Goal: Information Seeking & Learning: Learn about a topic

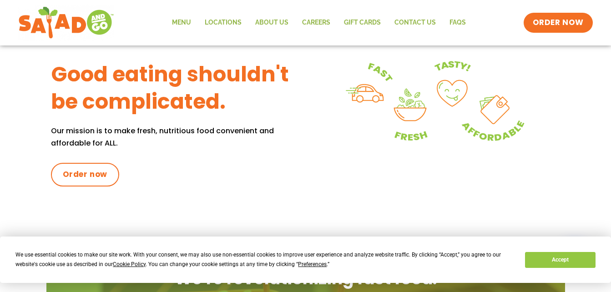
scroll to position [406, 0]
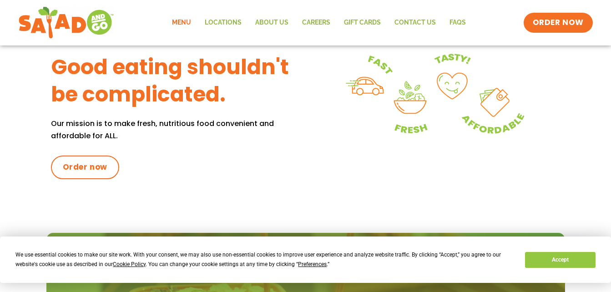
click at [181, 25] on link "Menu" at bounding box center [181, 22] width 33 height 21
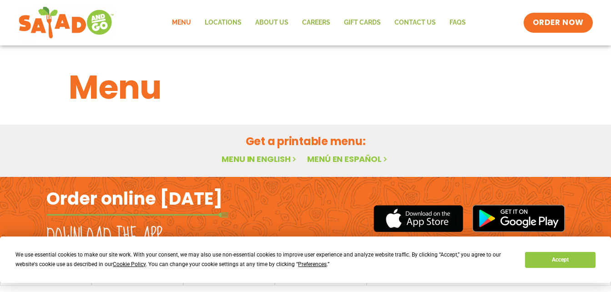
scroll to position [24, 0]
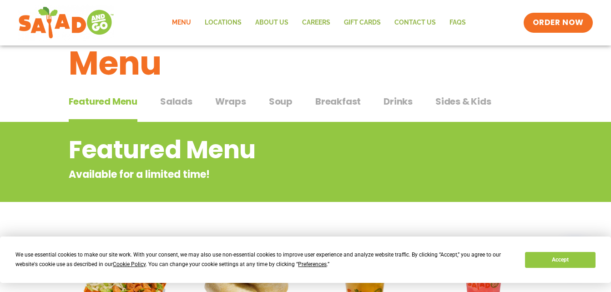
click at [252, 131] on div "Featured Menu Available for a limited time!" at bounding box center [305, 162] width 611 height 80
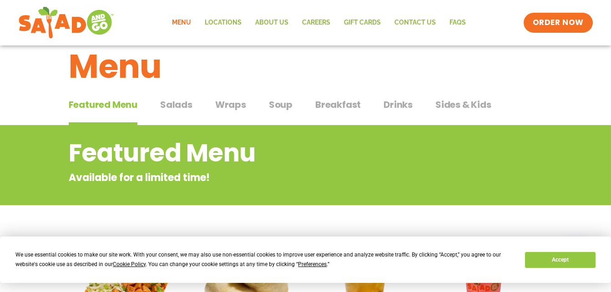
scroll to position [14, 0]
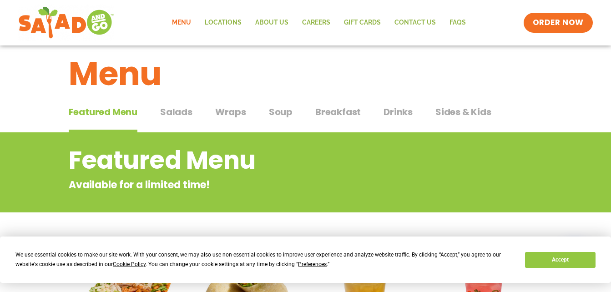
click at [173, 110] on span "Salads" at bounding box center [176, 112] width 32 height 14
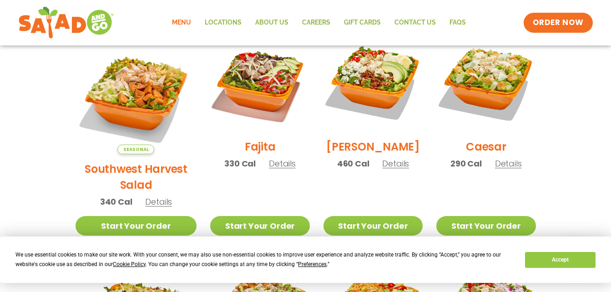
scroll to position [268, 0]
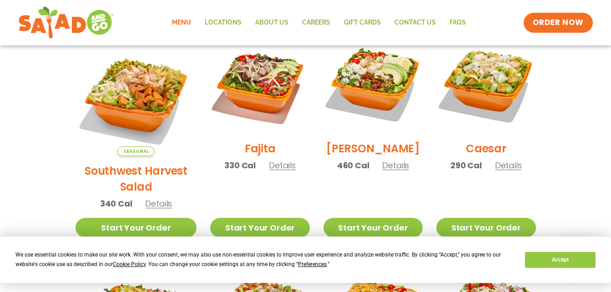
click at [507, 172] on p "290 Cal Details" at bounding box center [486, 165] width 71 height 12
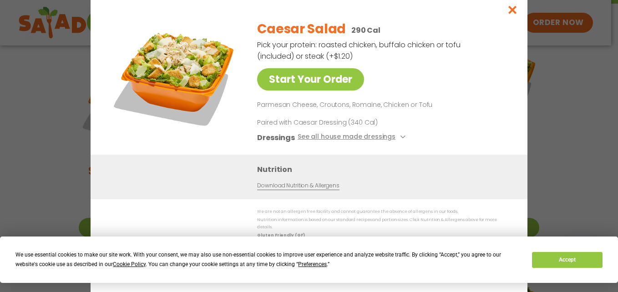
drag, startPoint x: 479, startPoint y: 63, endPoint x: 493, endPoint y: 42, distance: 25.0
click at [479, 63] on div "Caesar Salad 290 Cal Pick your protein: roasted chicken, buffalo chicken or tof…" at bounding box center [381, 84] width 249 height 142
click at [507, 11] on button "Close modal" at bounding box center [513, 10] width 30 height 31
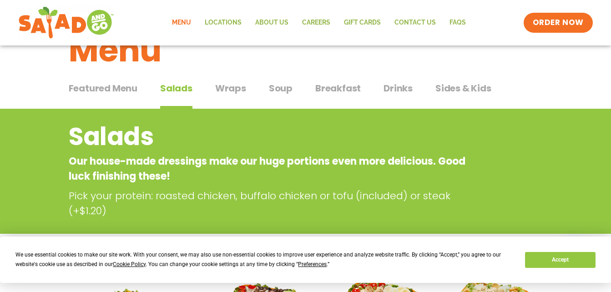
scroll to position [0, 0]
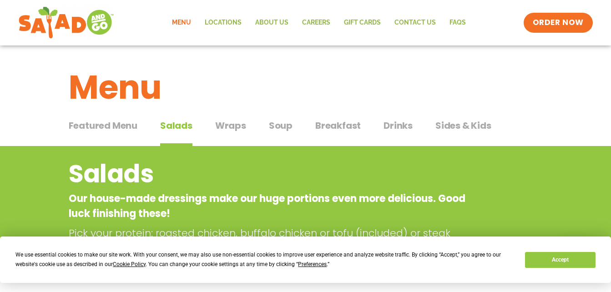
click at [280, 125] on span "Soup" at bounding box center [281, 126] width 24 height 14
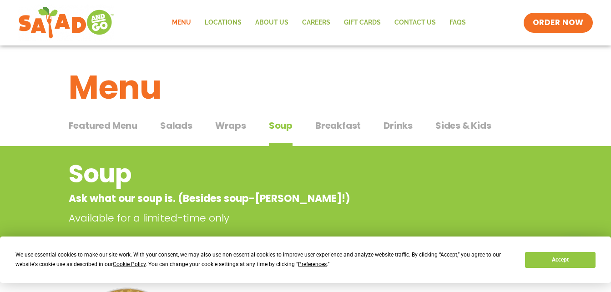
click at [220, 134] on button "Wraps Wraps" at bounding box center [230, 133] width 31 height 28
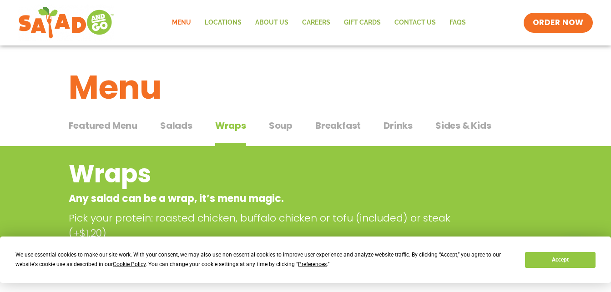
click at [328, 127] on span "Breakfast" at bounding box center [339, 126] width 46 height 14
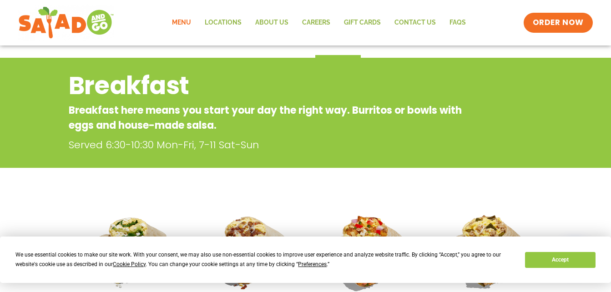
scroll to position [87, 0]
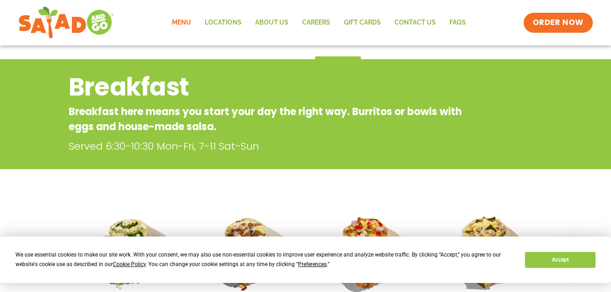
click at [222, 154] on div "Breakfast Breakfast here means you start your day the right way. Burritos or bo…" at bounding box center [305, 114] width 611 height 110
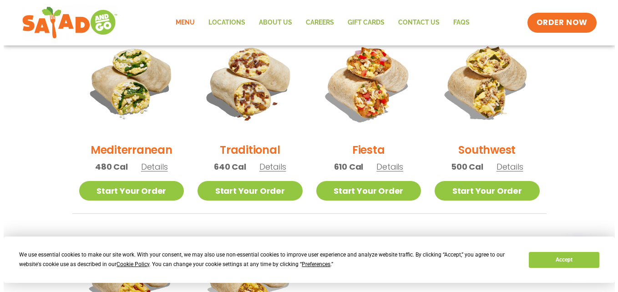
scroll to position [249, 0]
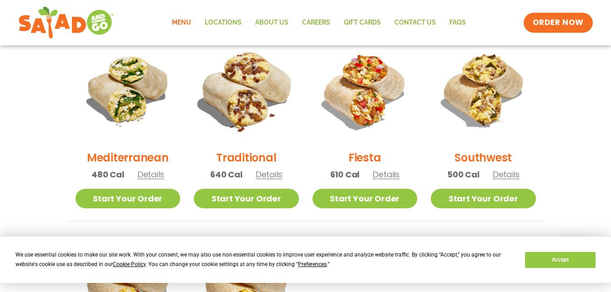
click at [244, 96] on img at bounding box center [246, 90] width 123 height 123
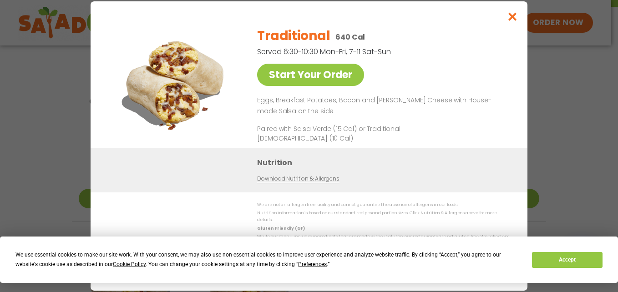
click at [189, 85] on img at bounding box center [174, 84] width 127 height 128
